Goal: Obtain resource: Download file/media

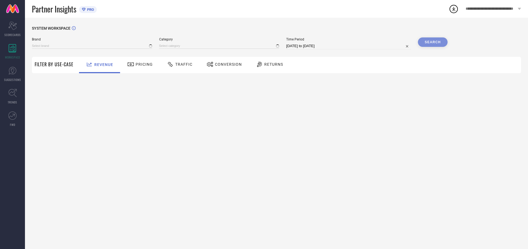
type input "ARROW SPORT"
type input "All"
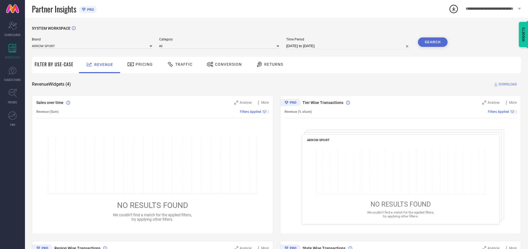
click at [178, 64] on span "Traffic" at bounding box center [183, 64] width 17 height 4
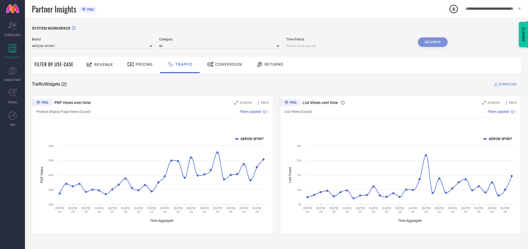
click at [349, 46] on input at bounding box center [348, 46] width 125 height 7
select select "8"
select select "2025"
select select "9"
select select "2025"
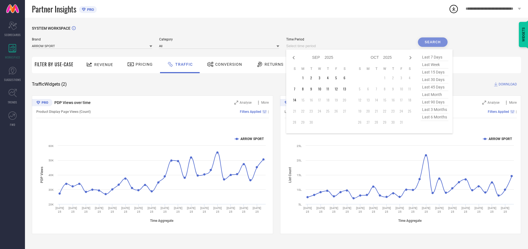
click at [296, 100] on td "14" at bounding box center [294, 100] width 8 height 8
type input "[DATE] to [DATE]"
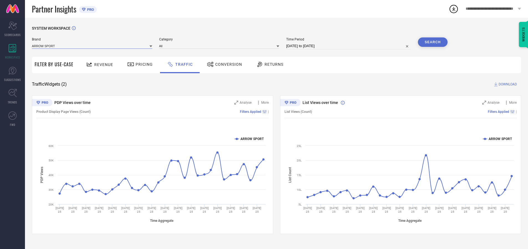
click at [92, 46] on input at bounding box center [92, 46] width 120 height 6
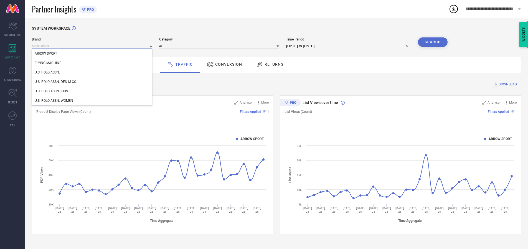
click at [92, 46] on input at bounding box center [92, 46] width 120 height 6
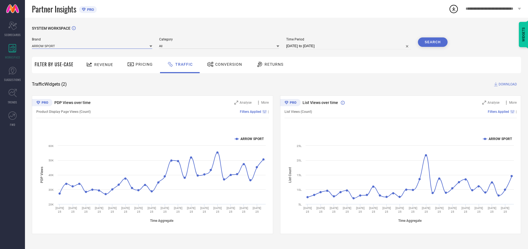
click at [92, 46] on input at bounding box center [92, 46] width 120 height 6
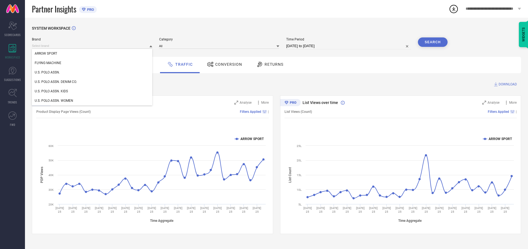
click at [92, 72] on div "U.S. POLO ASSN." at bounding box center [92, 72] width 120 height 9
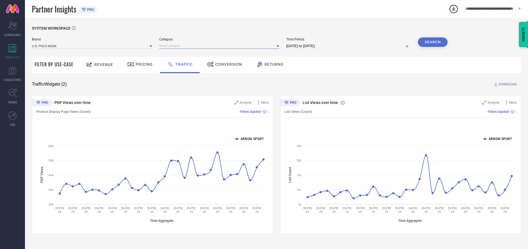
click at [220, 46] on input at bounding box center [219, 46] width 120 height 6
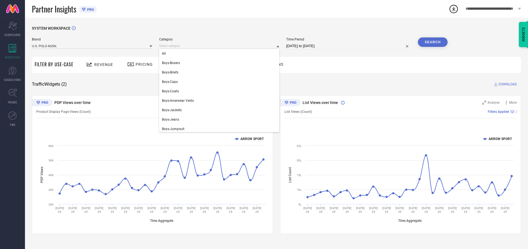
click at [220, 53] on div "All" at bounding box center [219, 53] width 120 height 9
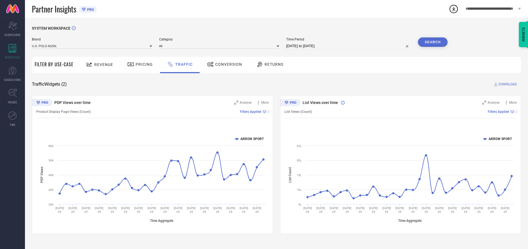
click at [432, 42] on button "Search" at bounding box center [433, 41] width 30 height 9
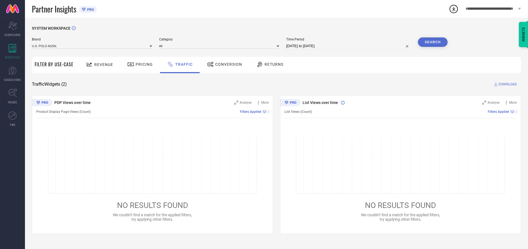
click at [507, 84] on span "DOWNLOAD" at bounding box center [507, 84] width 18 height 6
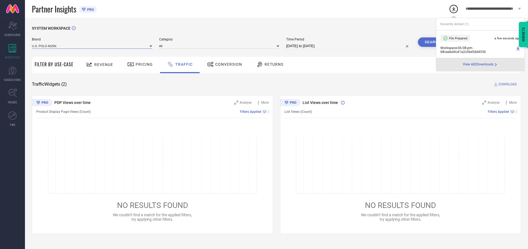
click at [92, 46] on input at bounding box center [92, 46] width 120 height 6
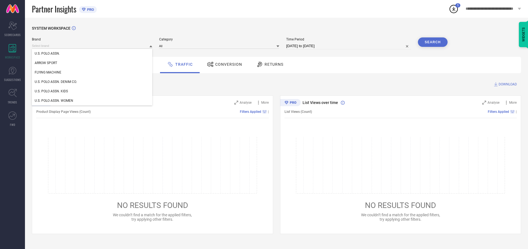
click at [92, 82] on div "U.S. POLO ASSN. DENIM CO." at bounding box center [92, 81] width 120 height 9
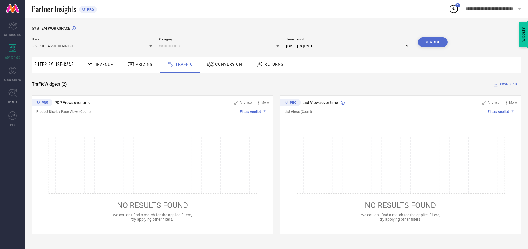
click at [220, 46] on input at bounding box center [219, 46] width 120 height 6
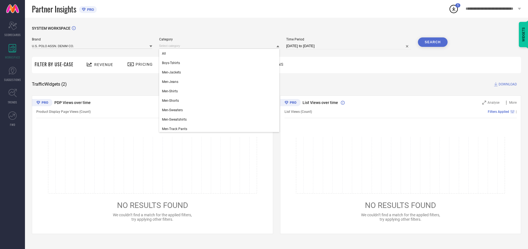
click at [220, 53] on div "All" at bounding box center [219, 53] width 120 height 9
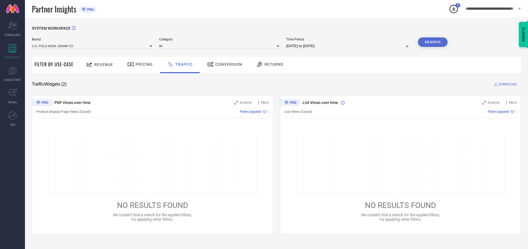
click at [432, 42] on button "Search" at bounding box center [433, 41] width 30 height 9
click at [507, 84] on span "DOWNLOAD" at bounding box center [507, 84] width 18 height 6
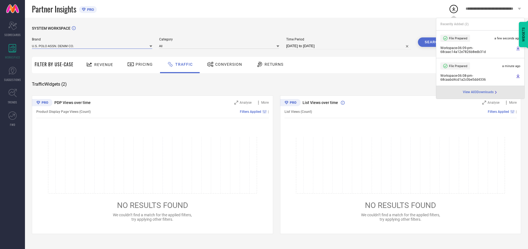
click at [92, 46] on input at bounding box center [92, 46] width 120 height 6
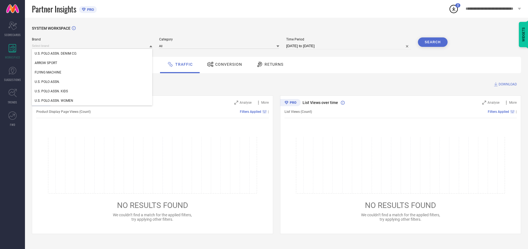
click at [92, 91] on div "U.S. POLO ASSN. KIDS" at bounding box center [92, 90] width 120 height 9
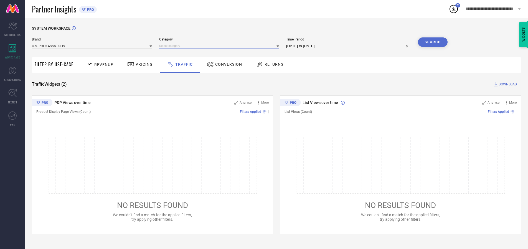
click at [220, 46] on input at bounding box center [219, 46] width 120 height 6
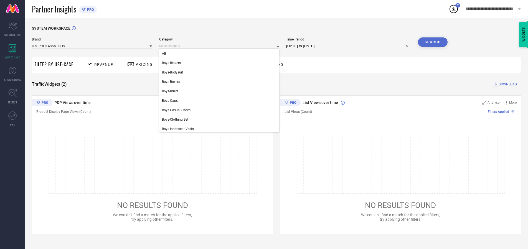
click at [220, 53] on div "All" at bounding box center [219, 53] width 120 height 9
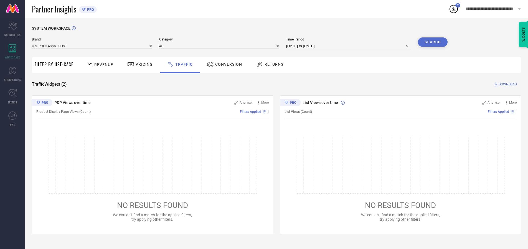
click at [432, 42] on button "Search" at bounding box center [433, 41] width 30 height 9
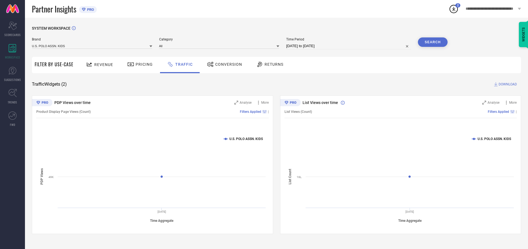
click at [507, 84] on span "DOWNLOAD" at bounding box center [507, 84] width 18 height 6
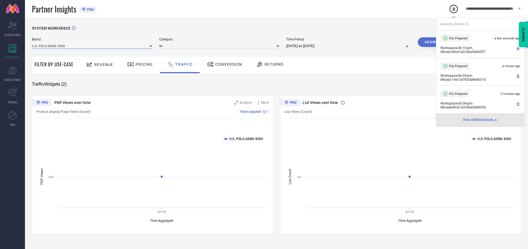
click at [92, 46] on input at bounding box center [92, 46] width 120 height 6
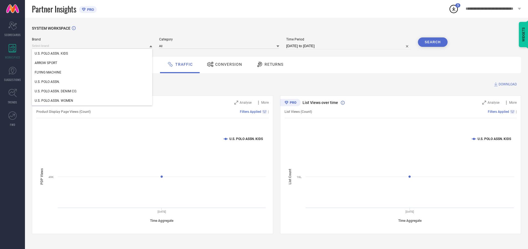
click at [92, 101] on div "U.S. POLO ASSN. WOMEN" at bounding box center [92, 100] width 120 height 9
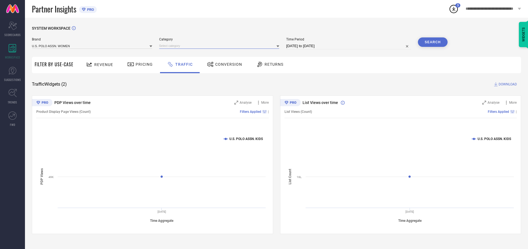
click at [220, 46] on input at bounding box center [219, 46] width 120 height 6
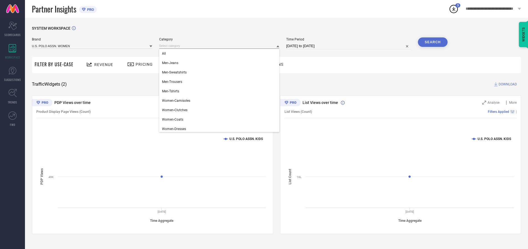
click at [220, 53] on div "All" at bounding box center [219, 53] width 120 height 9
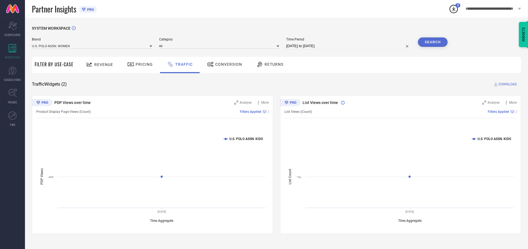
click at [432, 42] on button "Search" at bounding box center [433, 41] width 30 height 9
click at [507, 84] on span "DOWNLOAD" at bounding box center [507, 84] width 18 height 6
